Goal: Find contact information: Find contact information

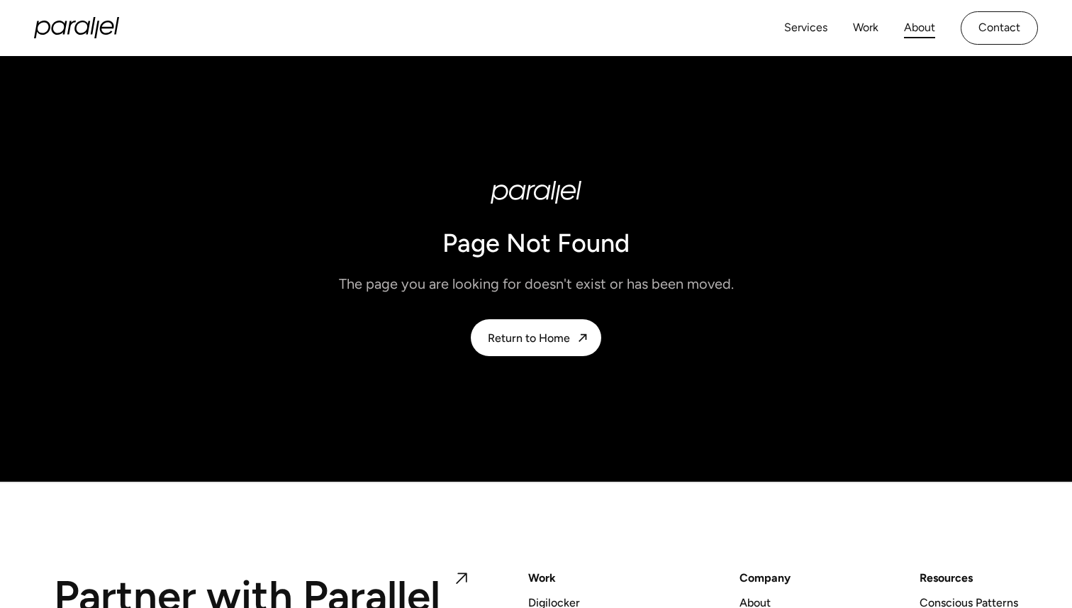
click at [922, 26] on link "About" at bounding box center [919, 28] width 31 height 21
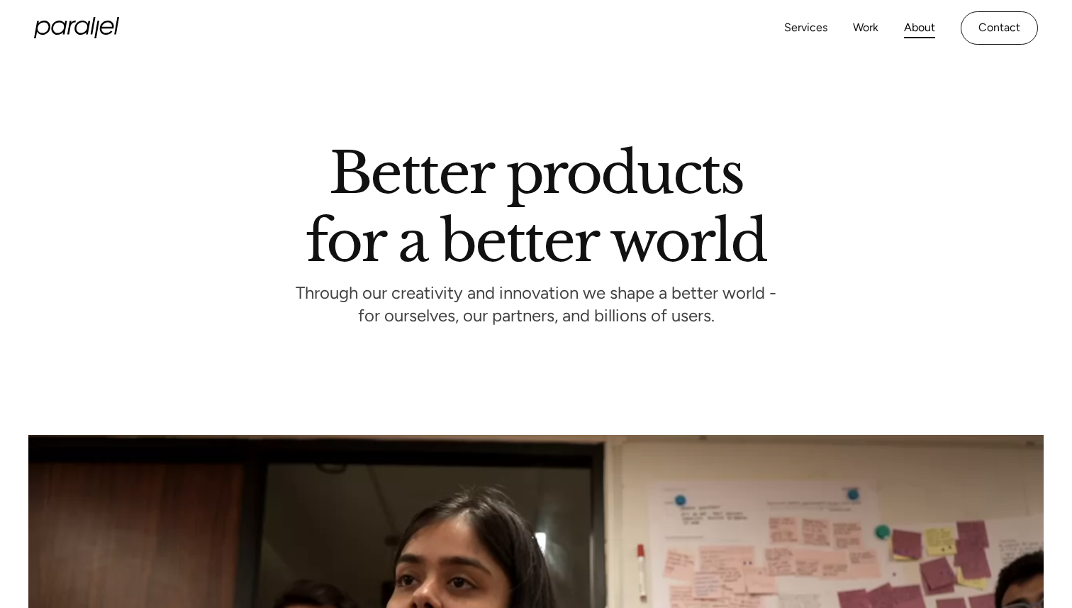
click at [986, 36] on link "Contact" at bounding box center [999, 27] width 77 height 33
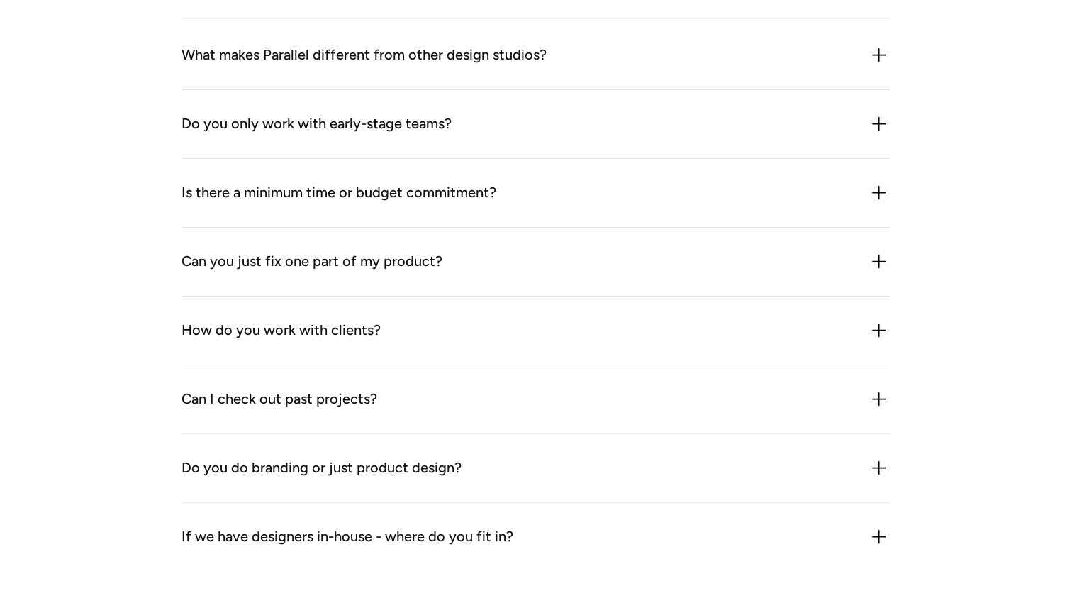
scroll to position [1411, 0]
